Goal: Task Accomplishment & Management: Use online tool/utility

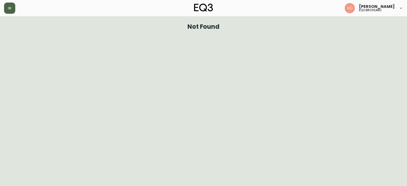
click at [10, 10] on button "button" at bounding box center [9, 8] width 11 height 11
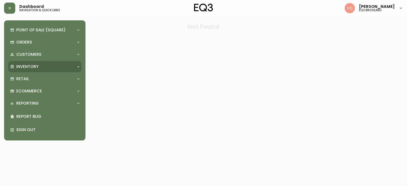
click at [79, 67] on icon at bounding box center [78, 67] width 4 height 4
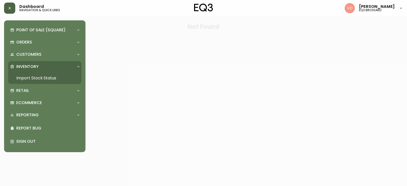
click at [10, 6] on button "button" at bounding box center [9, 8] width 11 height 11
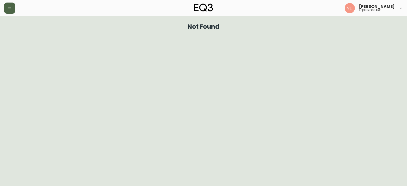
click at [11, 7] on icon "button" at bounding box center [10, 8] width 4 height 4
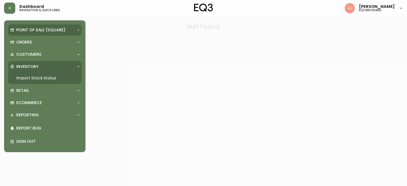
click at [78, 31] on icon at bounding box center [78, 30] width 4 height 4
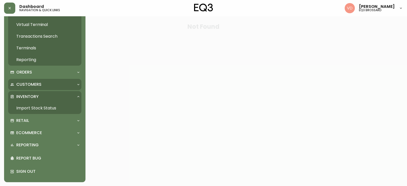
scroll to position [29, 0]
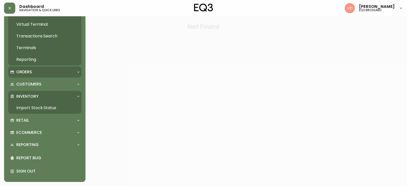
click at [77, 72] on icon at bounding box center [78, 72] width 4 height 4
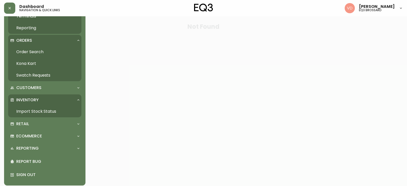
scroll to position [64, 0]
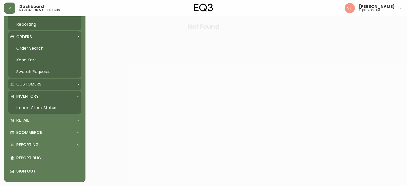
click at [79, 83] on icon at bounding box center [78, 84] width 4 height 4
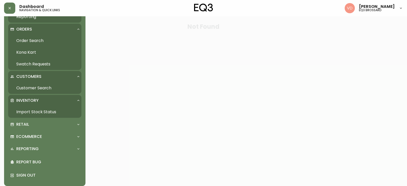
scroll to position [76, 0]
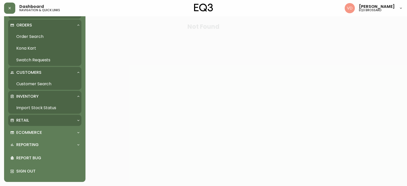
click at [76, 120] on div at bounding box center [78, 120] width 8 height 4
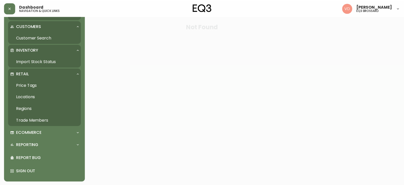
scroll to position [122, 0]
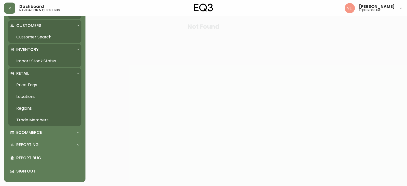
click at [27, 86] on link "Price Tags" at bounding box center [44, 85] width 73 height 12
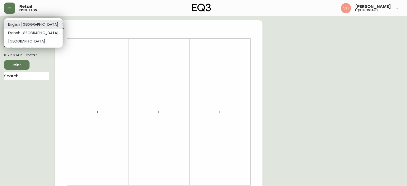
click at [36, 25] on body "Retail price tags [PERSON_NAME] eq3 brossard English [GEOGRAPHIC_DATA] en_CA EQ…" at bounding box center [203, 181] width 407 height 363
click at [34, 35] on li "French [GEOGRAPHIC_DATA]" at bounding box center [33, 33] width 59 height 8
type input "fr_CA"
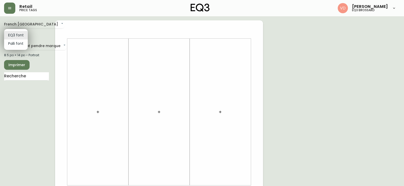
click at [21, 35] on body "Retail price tags [PERSON_NAME] eq3 brossard French Canada fr_CA EQ3 font EQ3 G…" at bounding box center [202, 181] width 404 height 363
click at [21, 35] on li "EQ3 font" at bounding box center [16, 35] width 24 height 8
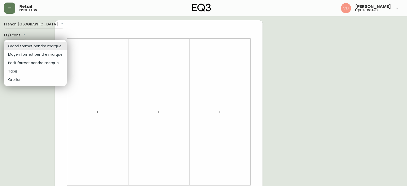
click at [58, 47] on body "Retail price tags [PERSON_NAME] eq3 brossard French Canada fr_CA EQ3 font EQ3 G…" at bounding box center [203, 181] width 407 height 363
click at [42, 64] on li "Petit format pendre marque" at bounding box center [35, 63] width 63 height 8
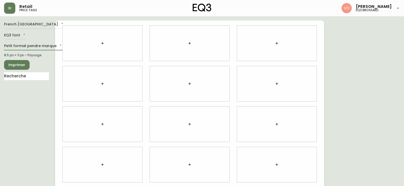
click at [56, 46] on body "Retail price tags [PERSON_NAME] eq3 brossard [GEOGRAPHIC_DATA] fr_CA EQ3 font E…" at bounding box center [202, 114] width 404 height 228
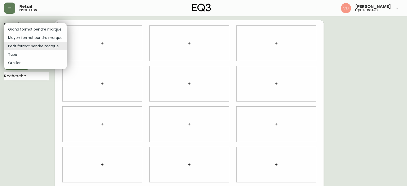
click at [51, 62] on li "Oreiller" at bounding box center [35, 63] width 63 height 8
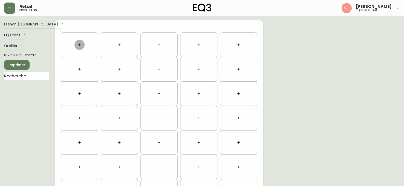
click at [77, 44] on button "button" at bounding box center [79, 45] width 10 height 10
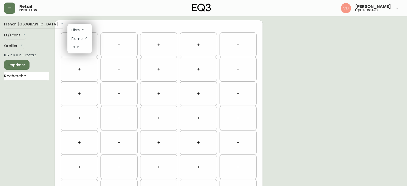
click at [23, 43] on div at bounding box center [203, 93] width 407 height 186
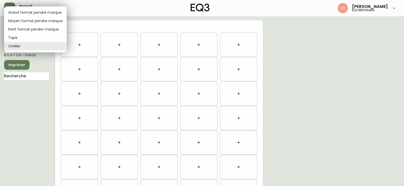
click at [23, 47] on body "Retail price tags [PERSON_NAME] eq3 brossard [GEOGRAPHIC_DATA] fr_CA EQ3 font E…" at bounding box center [202, 144] width 404 height 289
click at [20, 29] on li "Petit format pendre marque" at bounding box center [35, 29] width 63 height 8
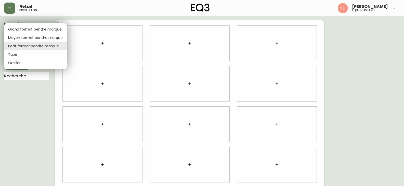
click at [20, 47] on body "Retail price tags [PERSON_NAME] eq3 brossard [GEOGRAPHIC_DATA] fr_CA EQ3 font E…" at bounding box center [202, 114] width 404 height 228
click at [23, 62] on li "Oreiller" at bounding box center [35, 63] width 63 height 8
type input "pillows"
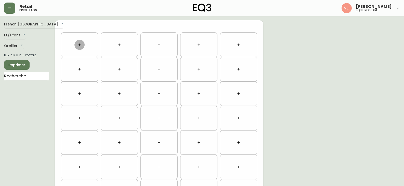
click at [80, 48] on button "button" at bounding box center [79, 45] width 10 height 10
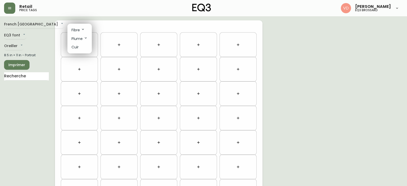
click at [30, 101] on div at bounding box center [203, 93] width 407 height 186
